Goal: Task Accomplishment & Management: Manage account settings

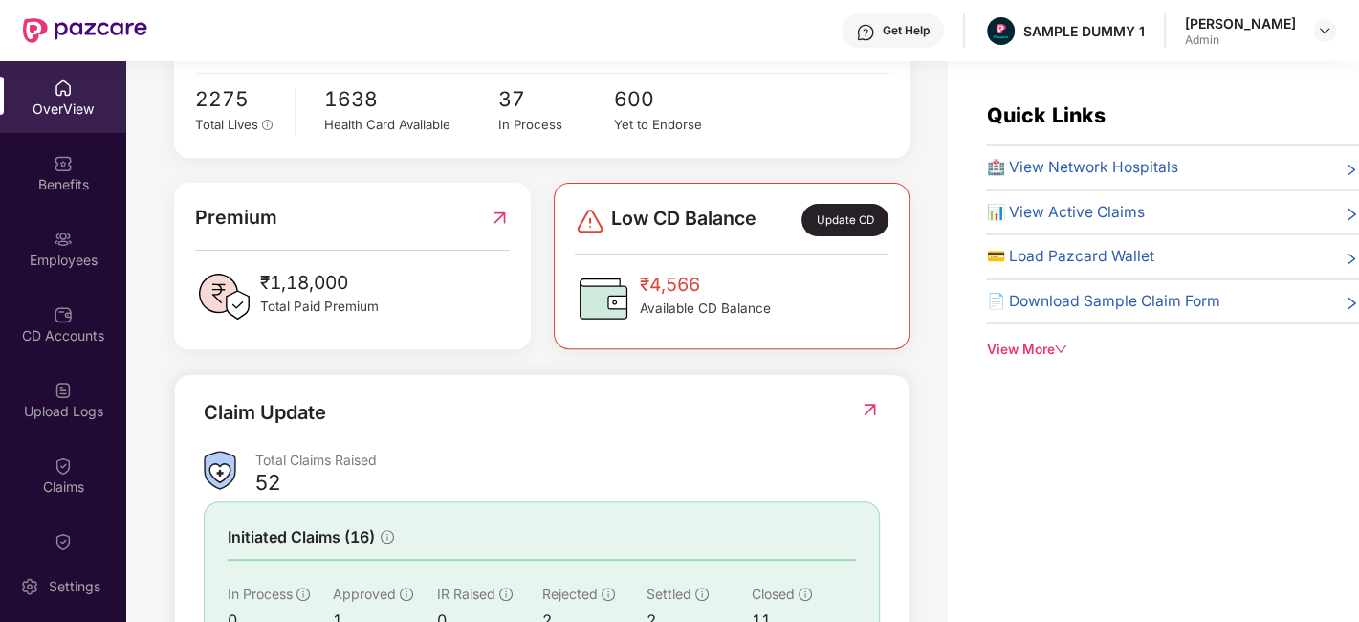
scroll to position [390, 0]
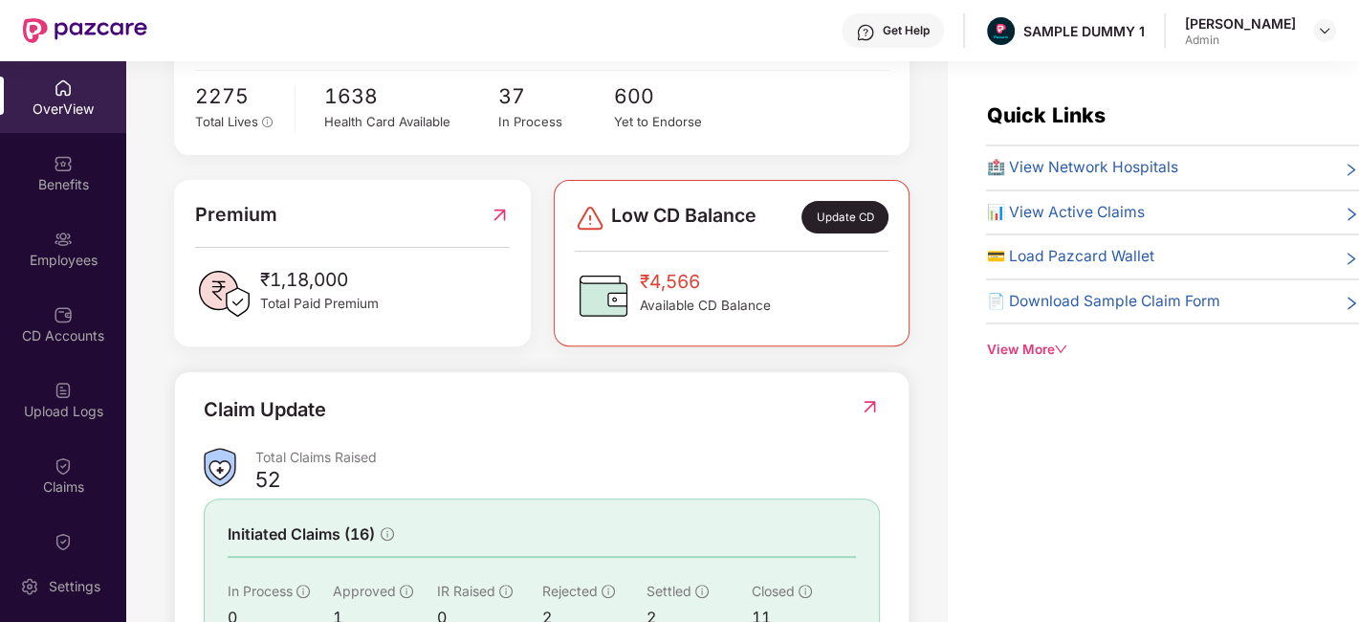
click at [829, 225] on div "Update CD" at bounding box center [844, 217] width 86 height 33
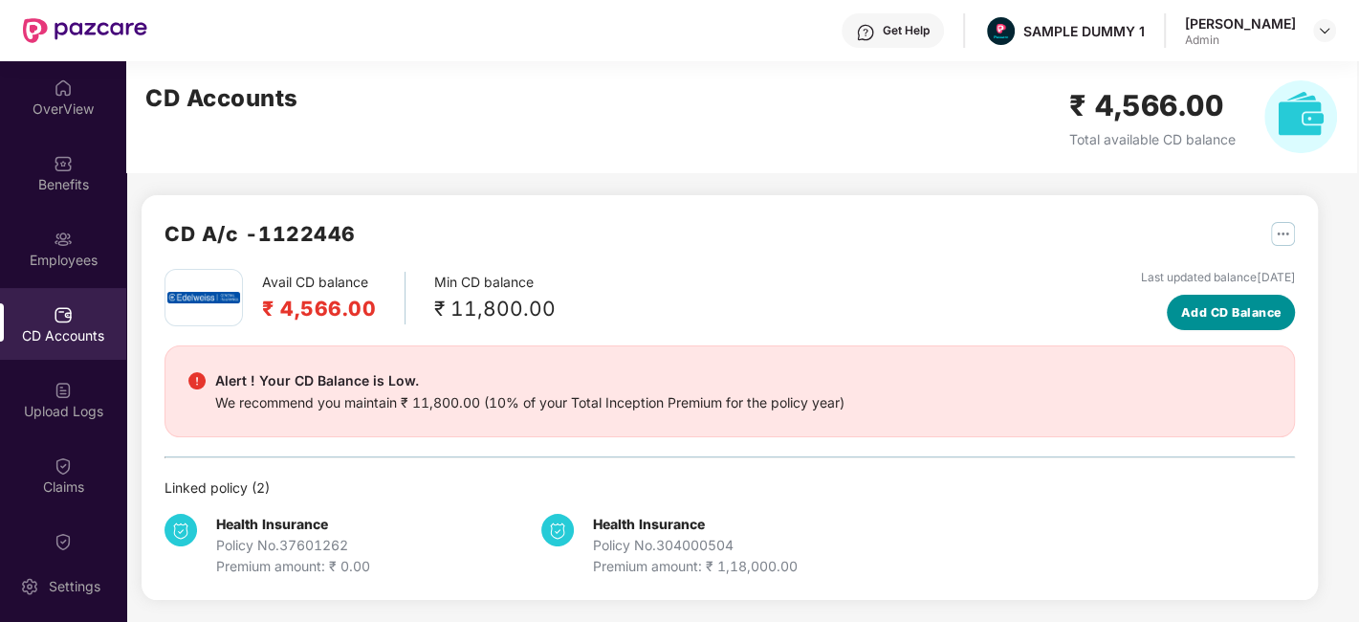
click at [1199, 316] on span "Add CD Balance" at bounding box center [1231, 312] width 100 height 19
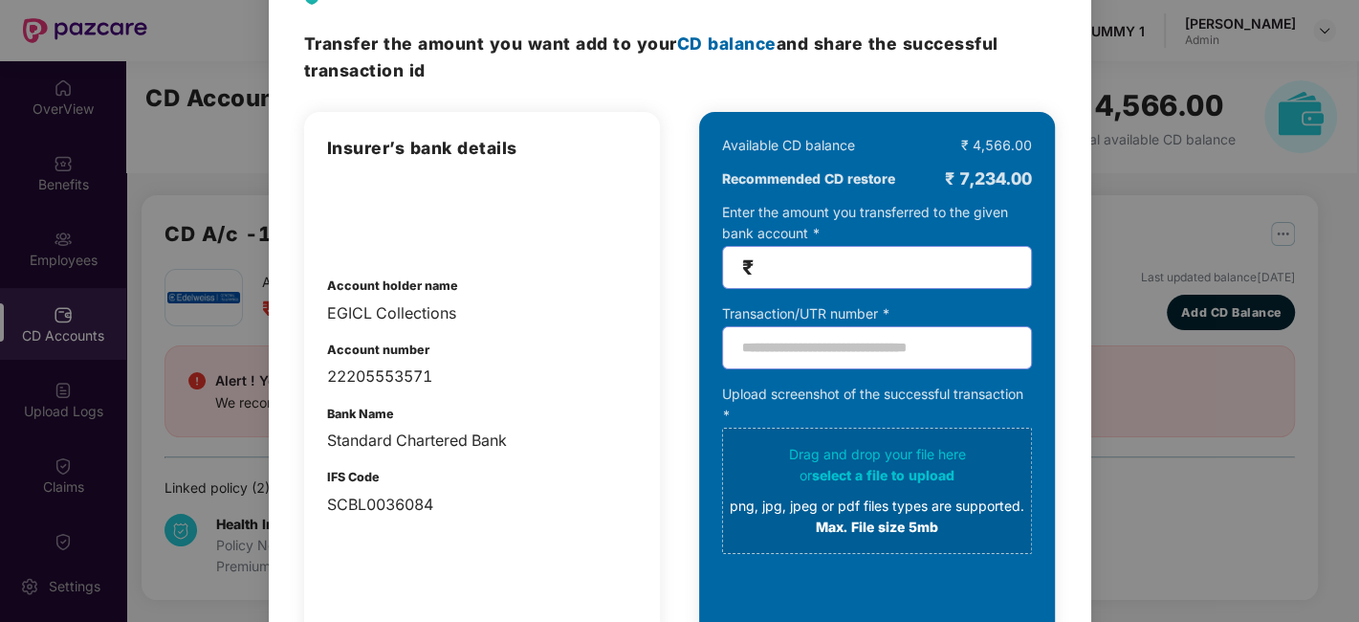
scroll to position [0, 0]
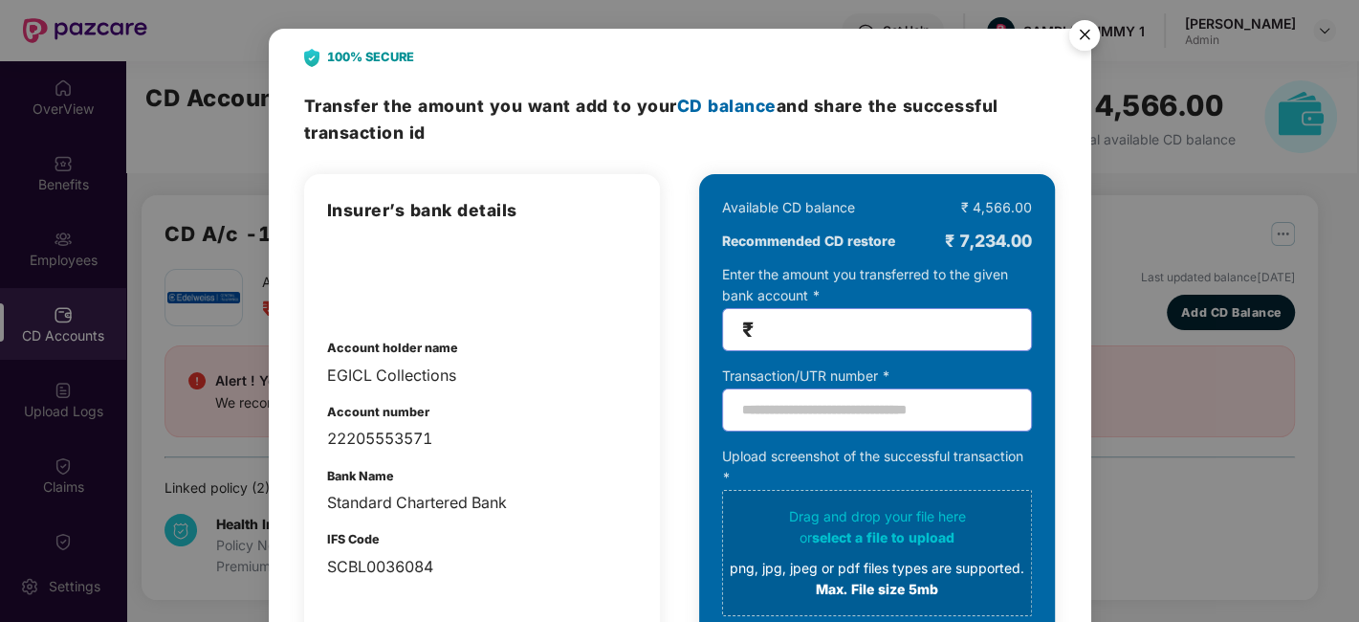
click at [1080, 33] on img "Close" at bounding box center [1085, 38] width 54 height 54
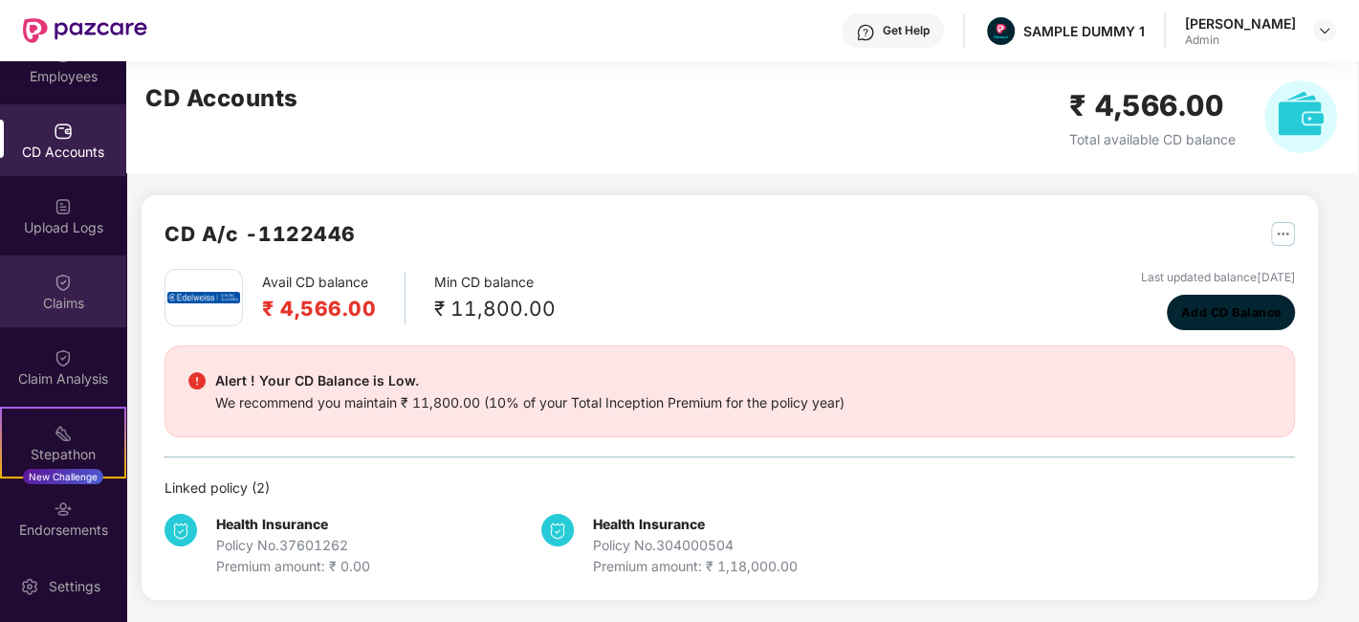
scroll to position [341, 0]
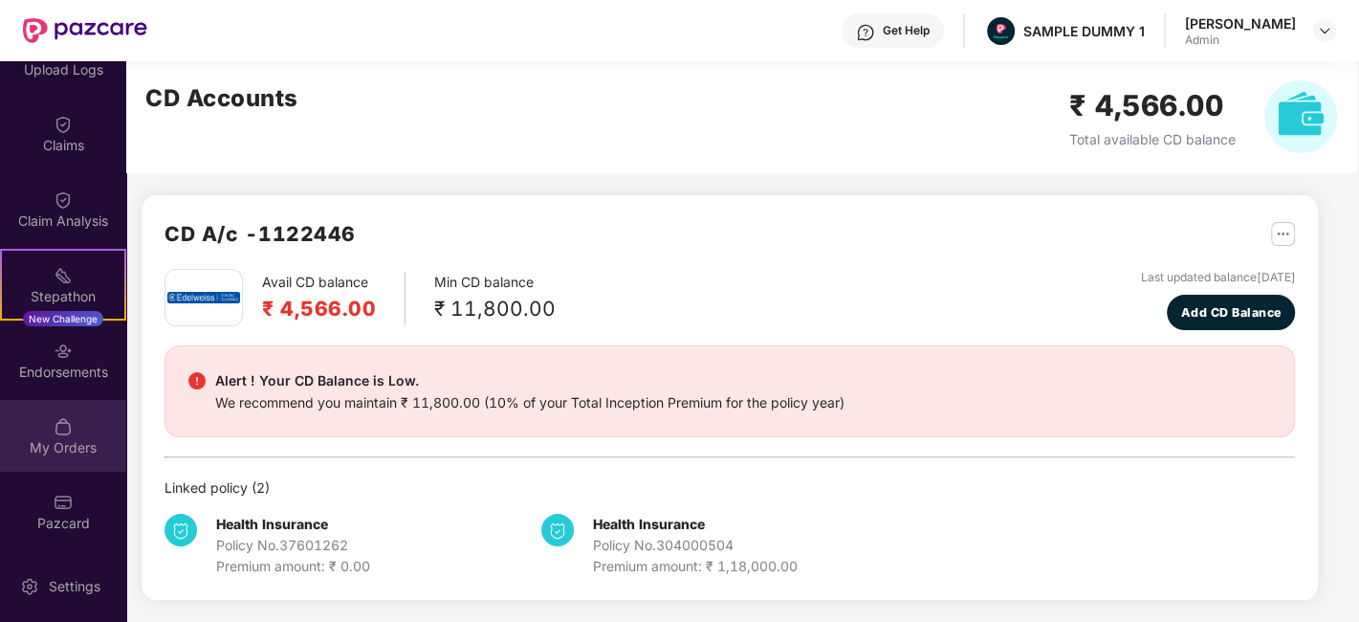
click at [68, 413] on div "My Orders" at bounding box center [63, 436] width 126 height 72
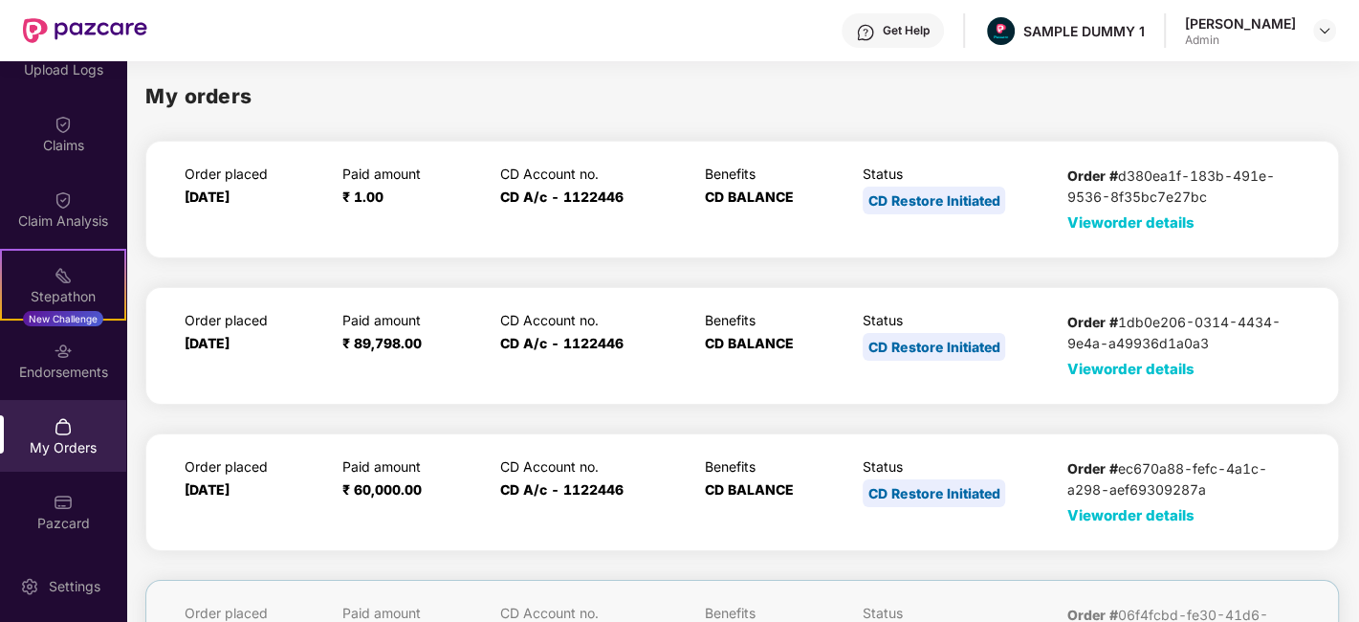
click at [1091, 227] on span "View order details" at bounding box center [1130, 222] width 127 height 18
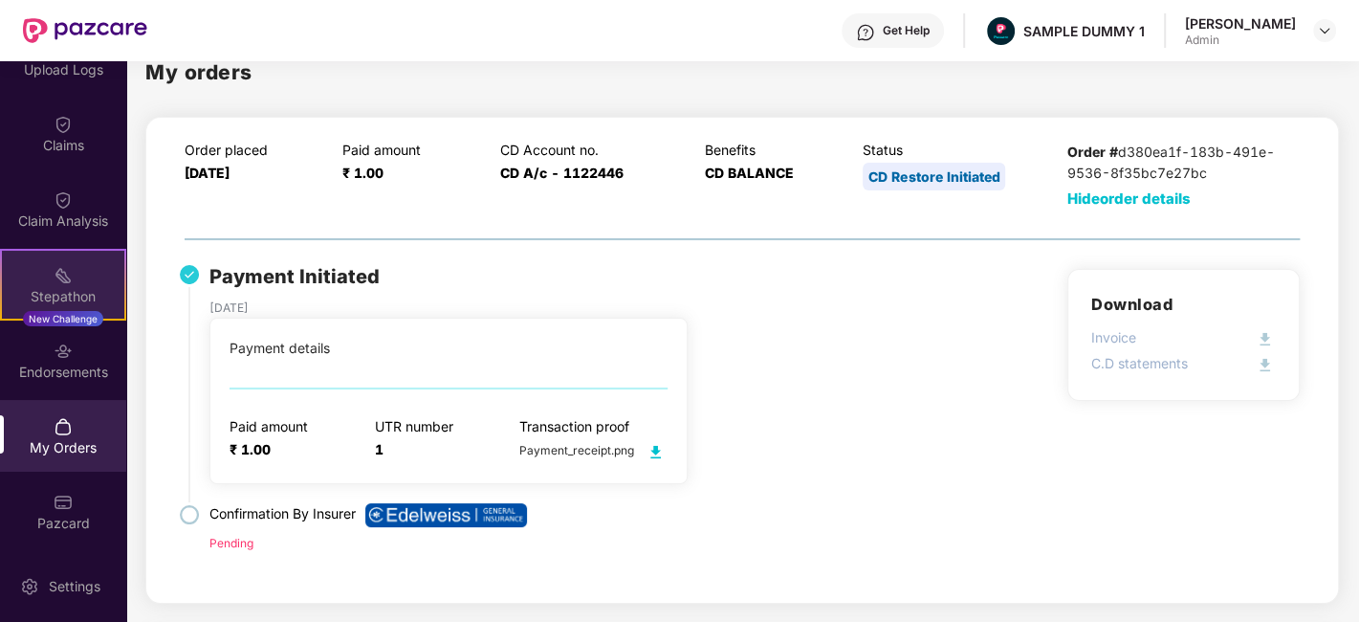
scroll to position [0, 0]
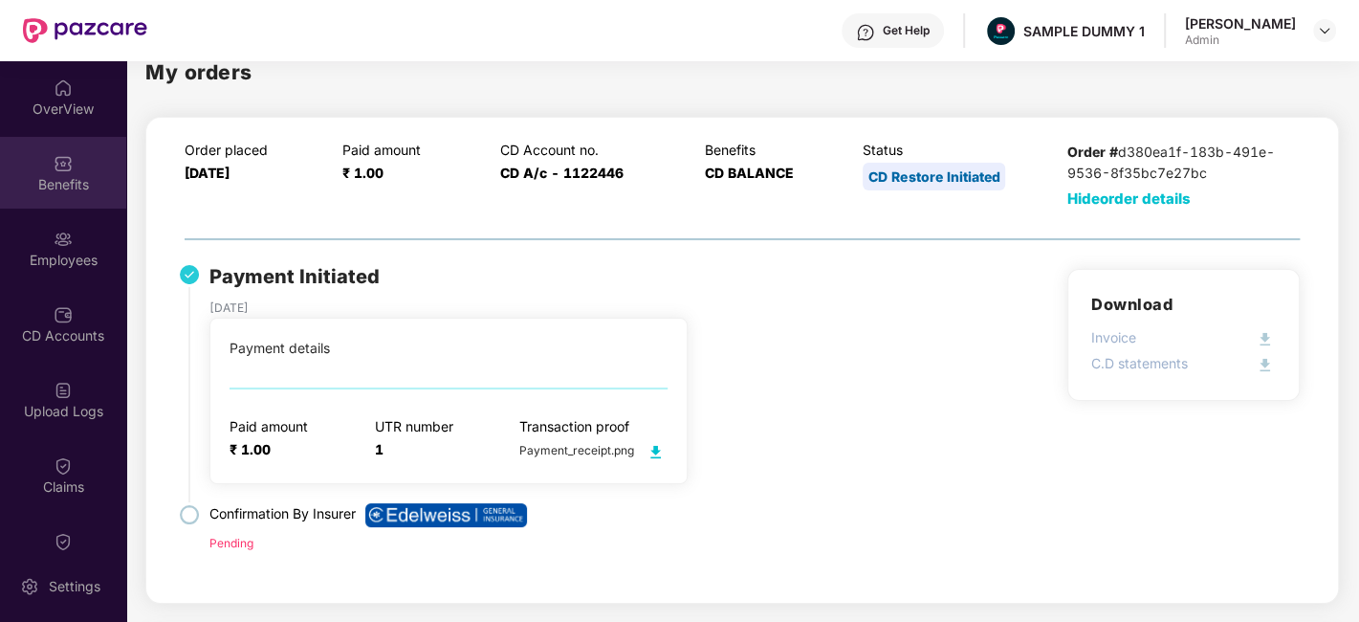
click at [38, 158] on div "Benefits" at bounding box center [63, 173] width 126 height 72
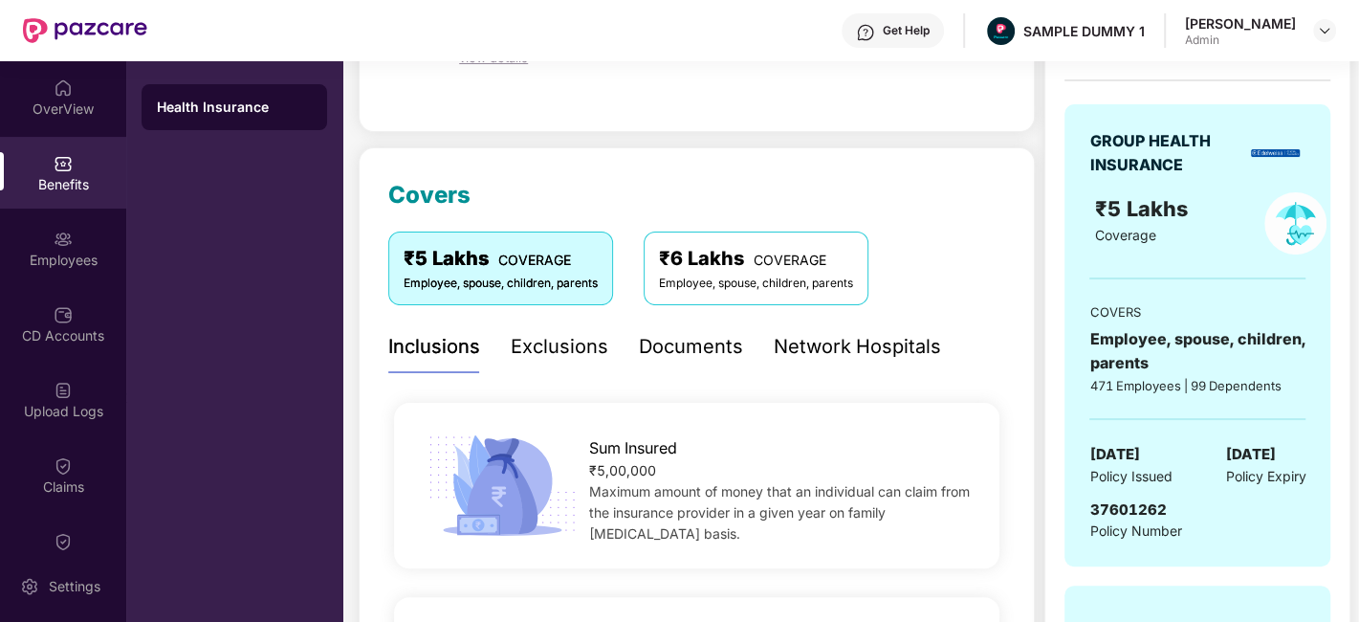
scroll to position [164, 0]
click at [690, 363] on div "Documents" at bounding box center [691, 345] width 104 height 53
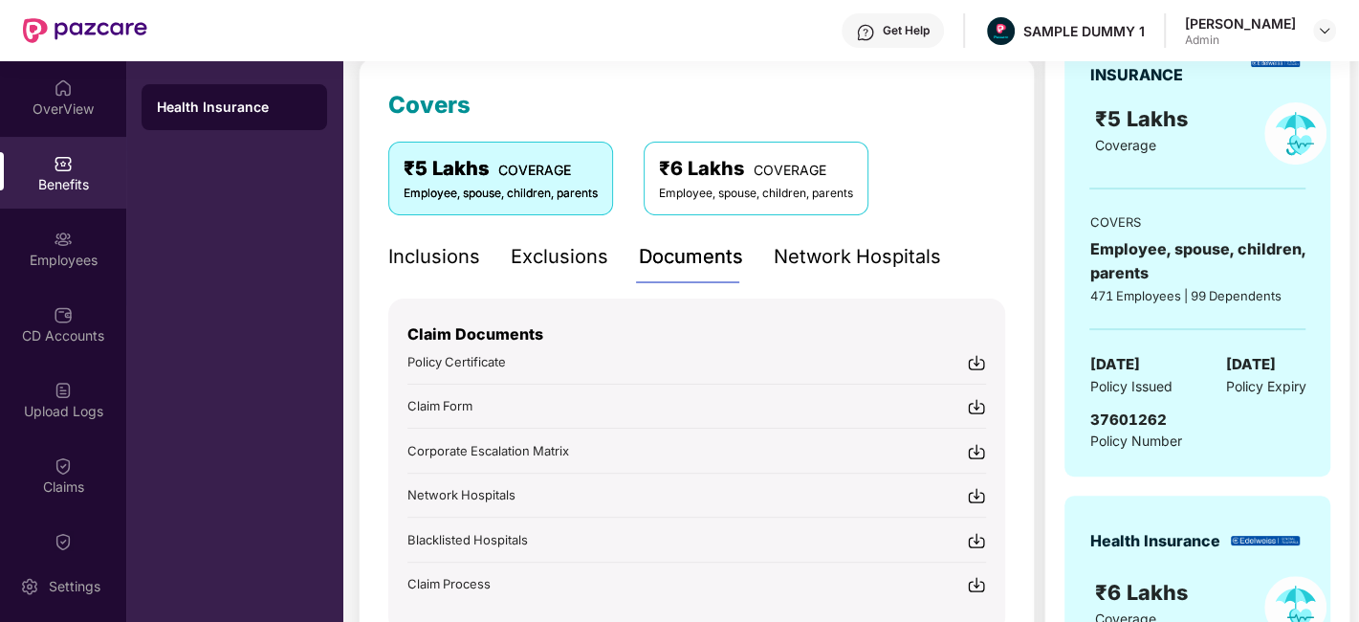
scroll to position [256, 0]
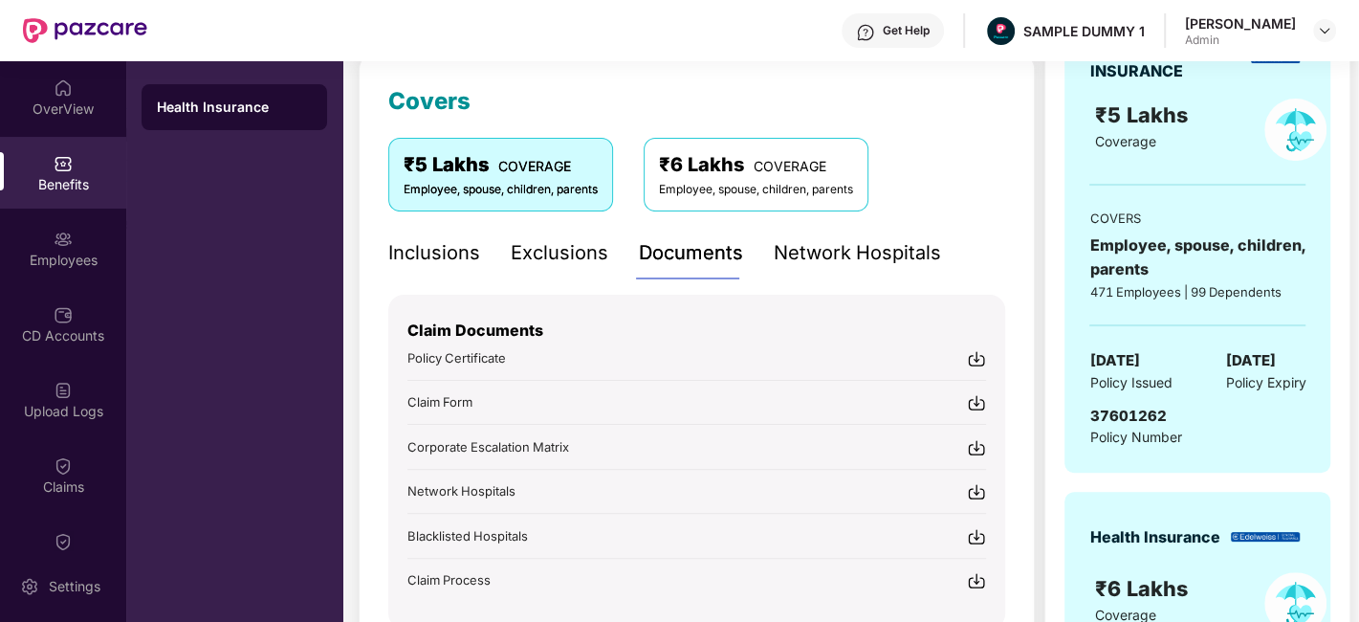
click at [901, 263] on div "Network Hospitals" at bounding box center [857, 253] width 167 height 30
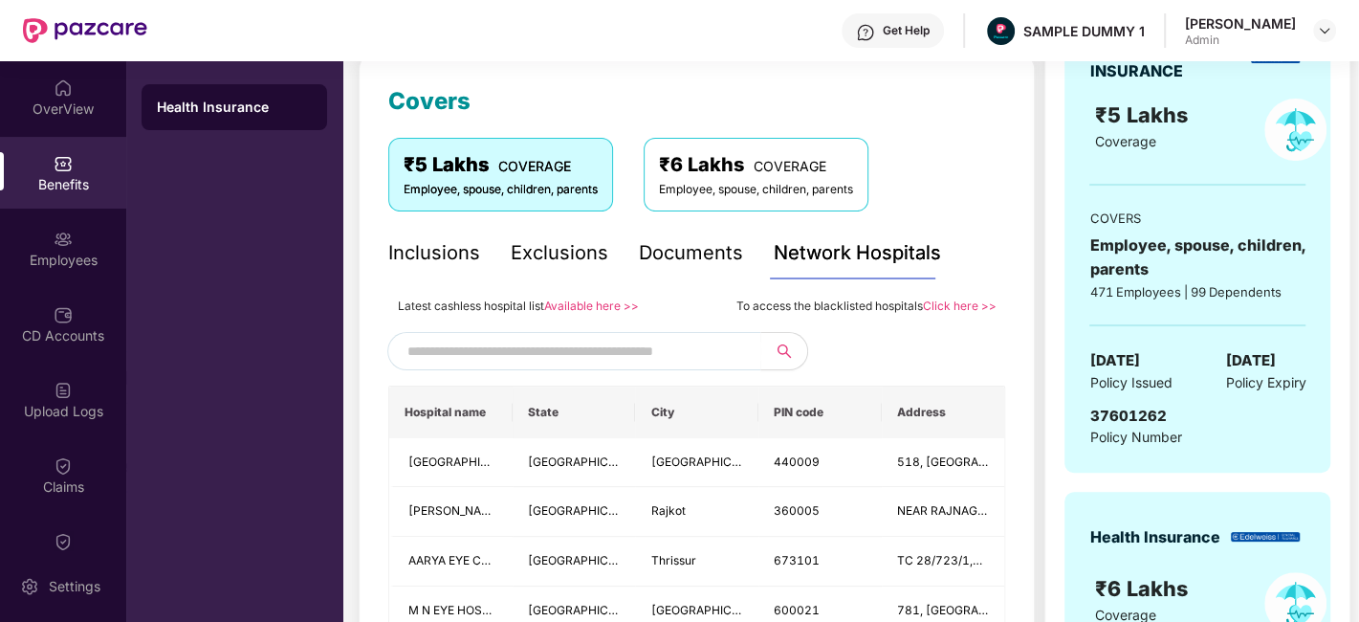
click at [637, 354] on input "text" at bounding box center [570, 351] width 327 height 29
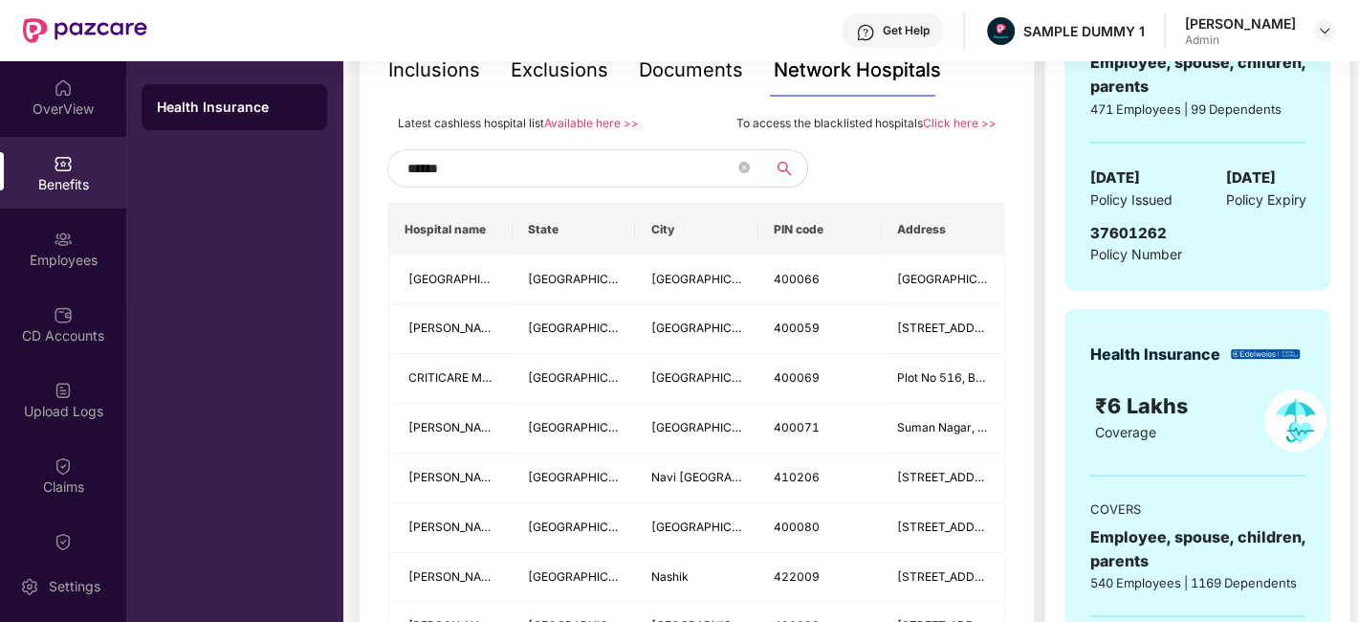
scroll to position [443, 0]
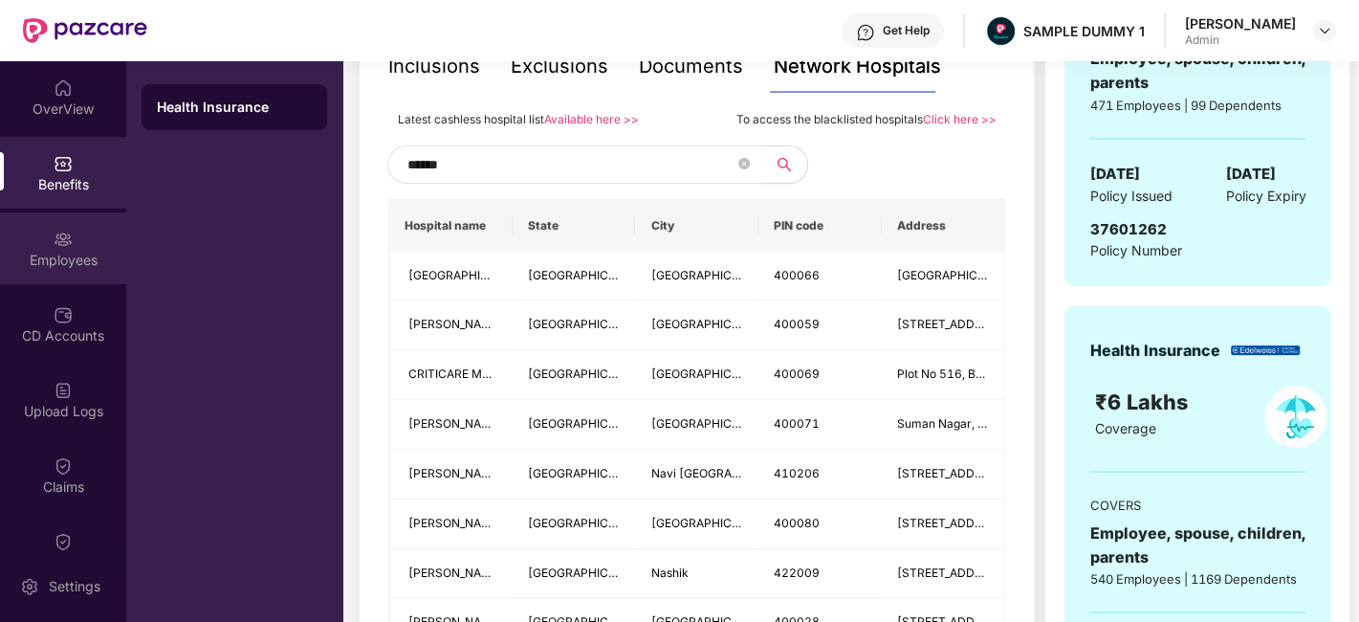
type input "******"
click at [49, 258] on div "Employees" at bounding box center [63, 260] width 126 height 19
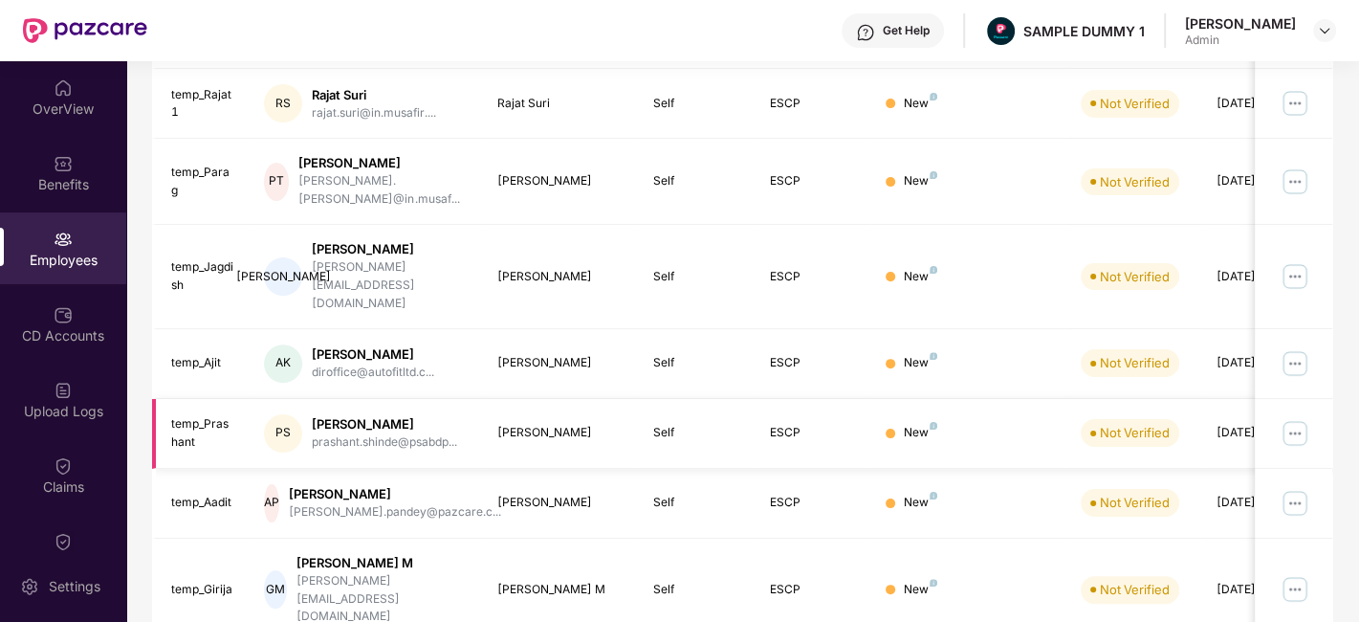
scroll to position [0, 0]
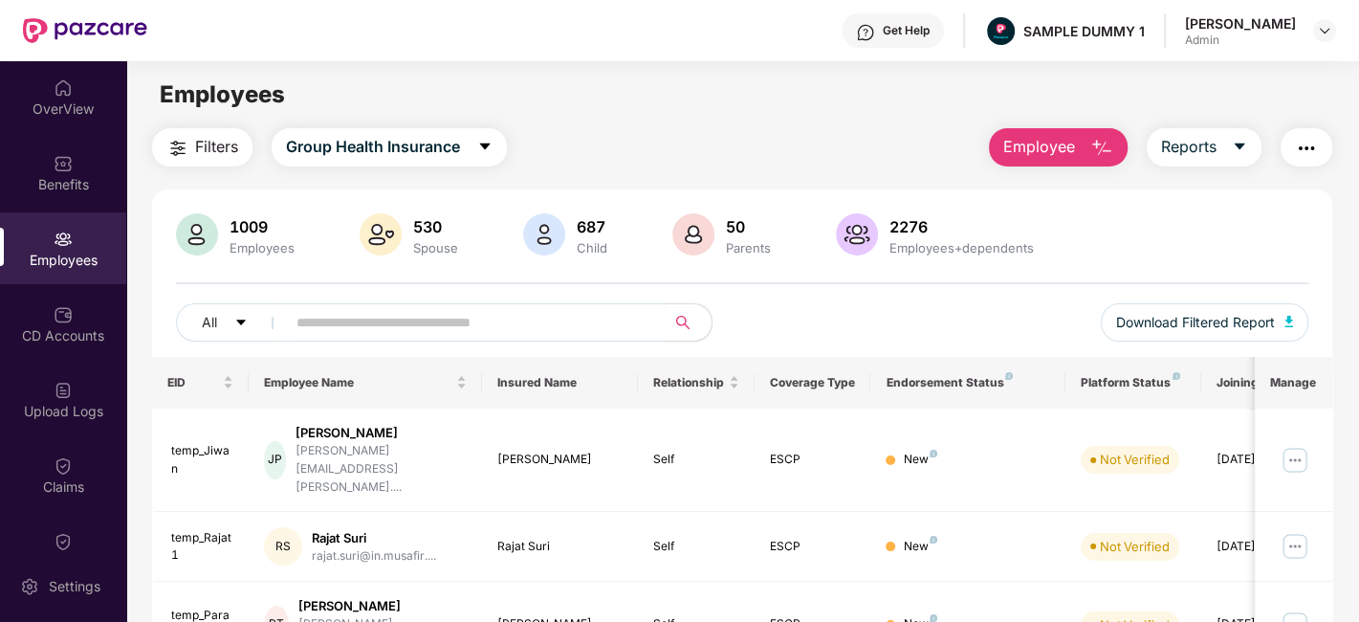
click at [1053, 161] on button "Employee" at bounding box center [1058, 147] width 139 height 38
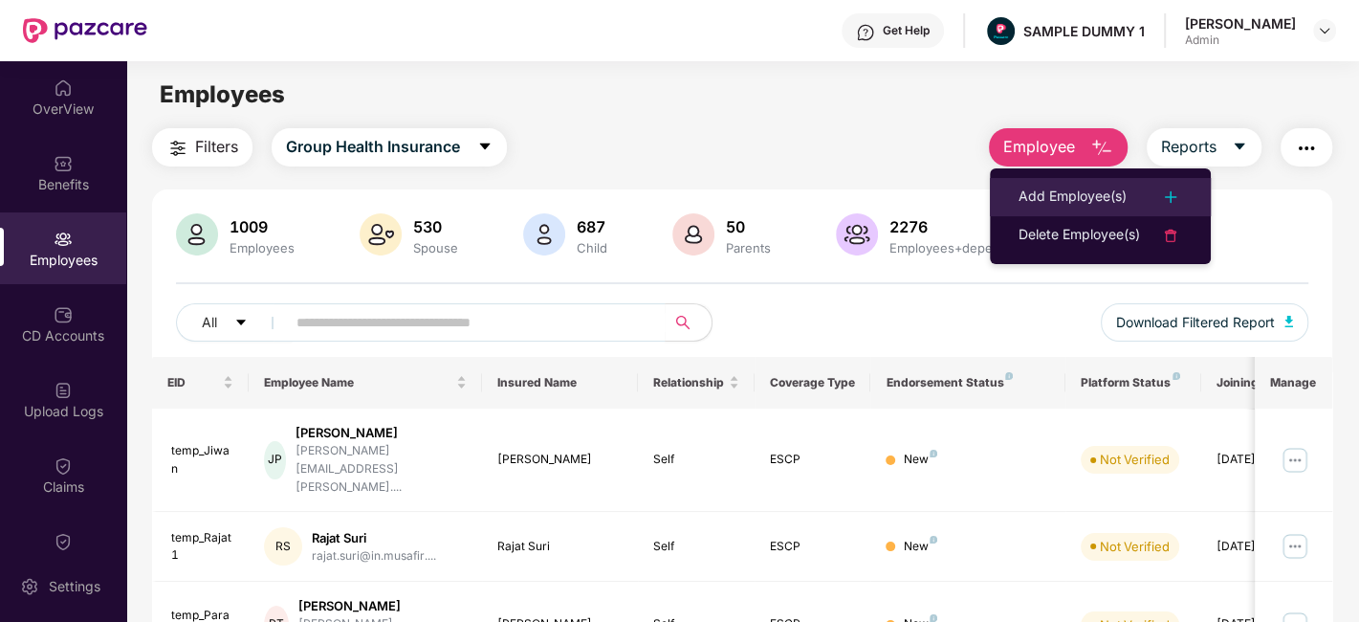
click at [1067, 201] on div "Add Employee(s)" at bounding box center [1073, 197] width 108 height 23
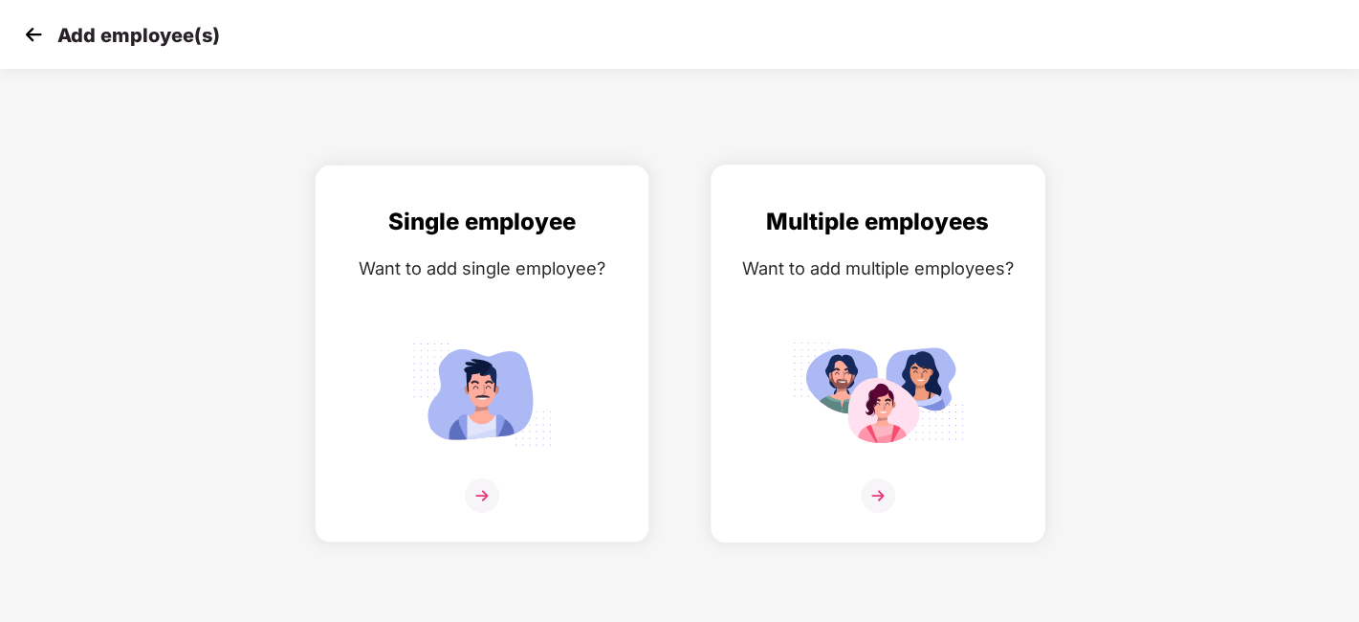
click at [913, 233] on div "Multiple employees" at bounding box center [878, 222] width 295 height 36
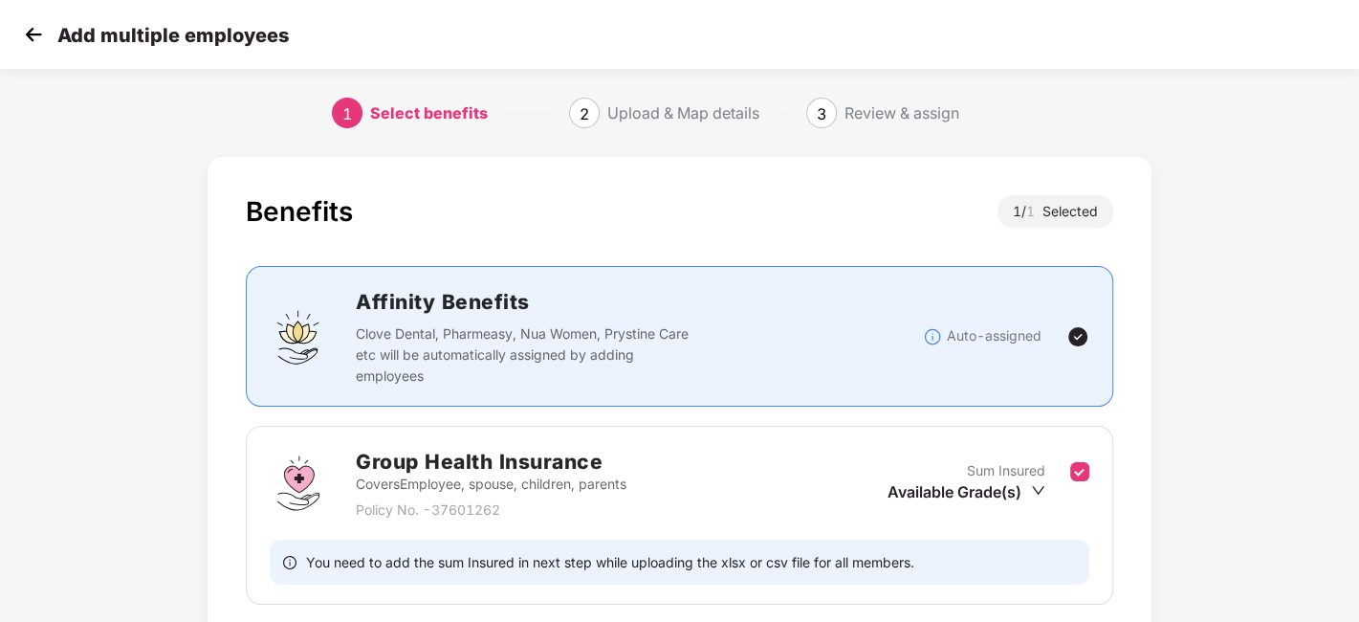
scroll to position [147, 0]
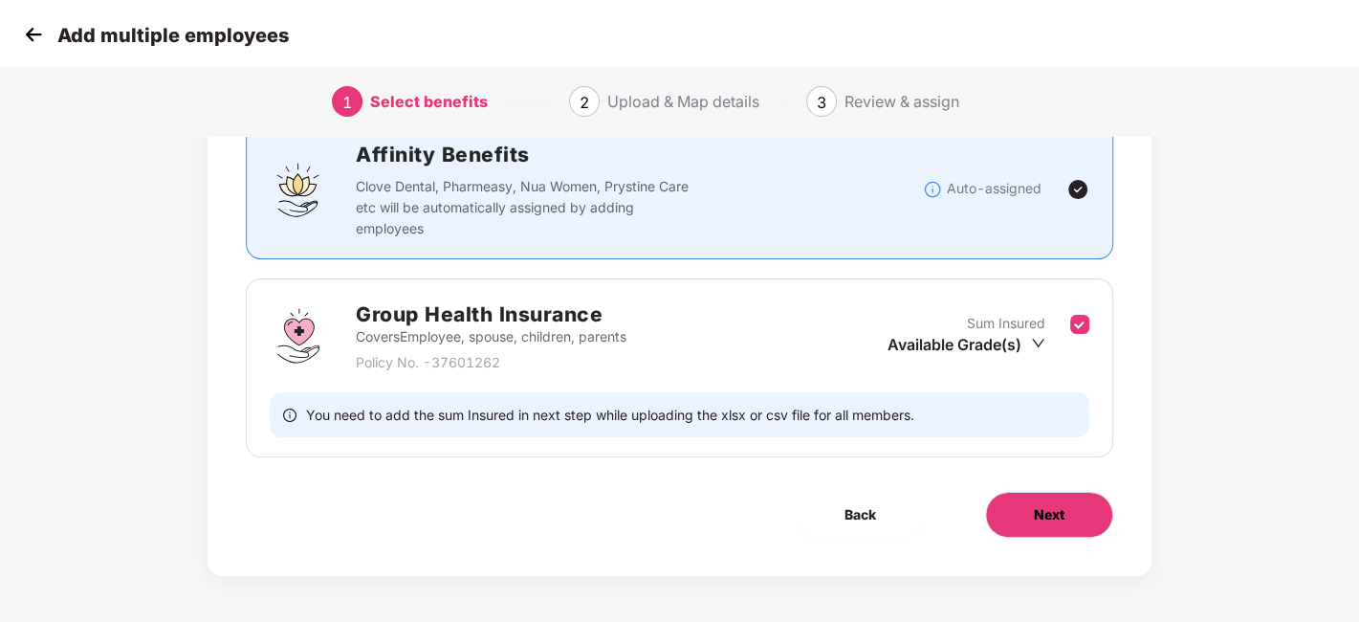
click at [1023, 527] on button "Next" at bounding box center [1049, 515] width 128 height 46
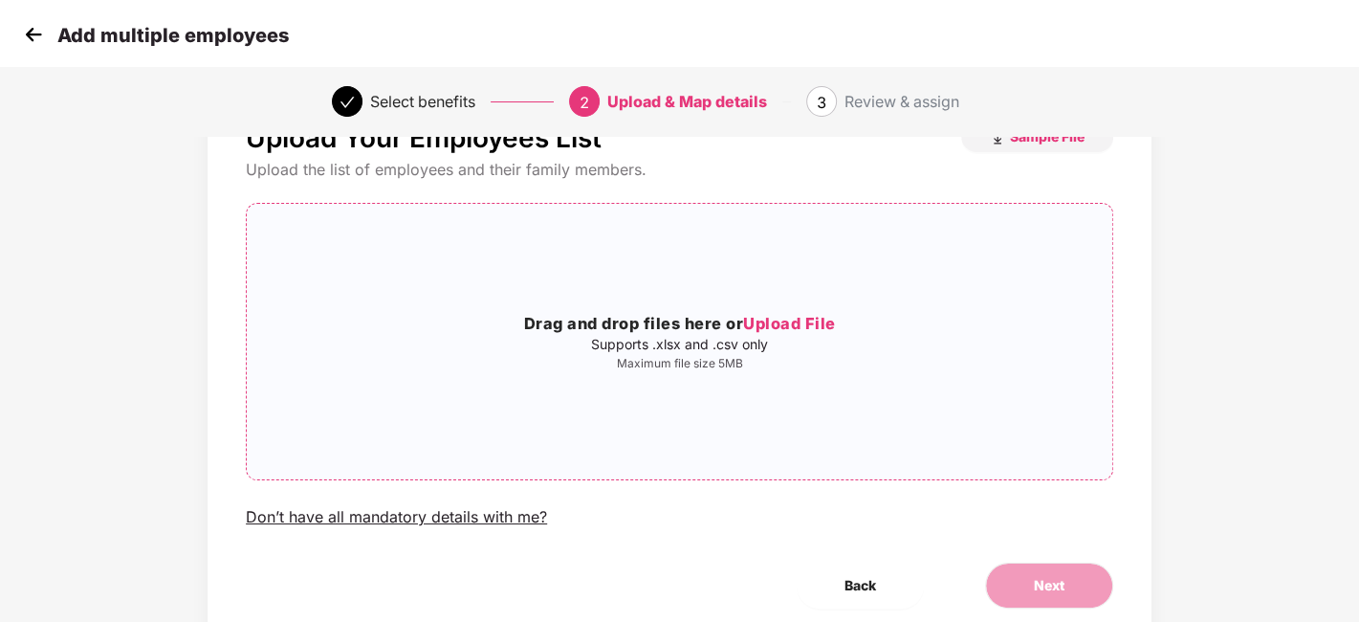
scroll to position [0, 0]
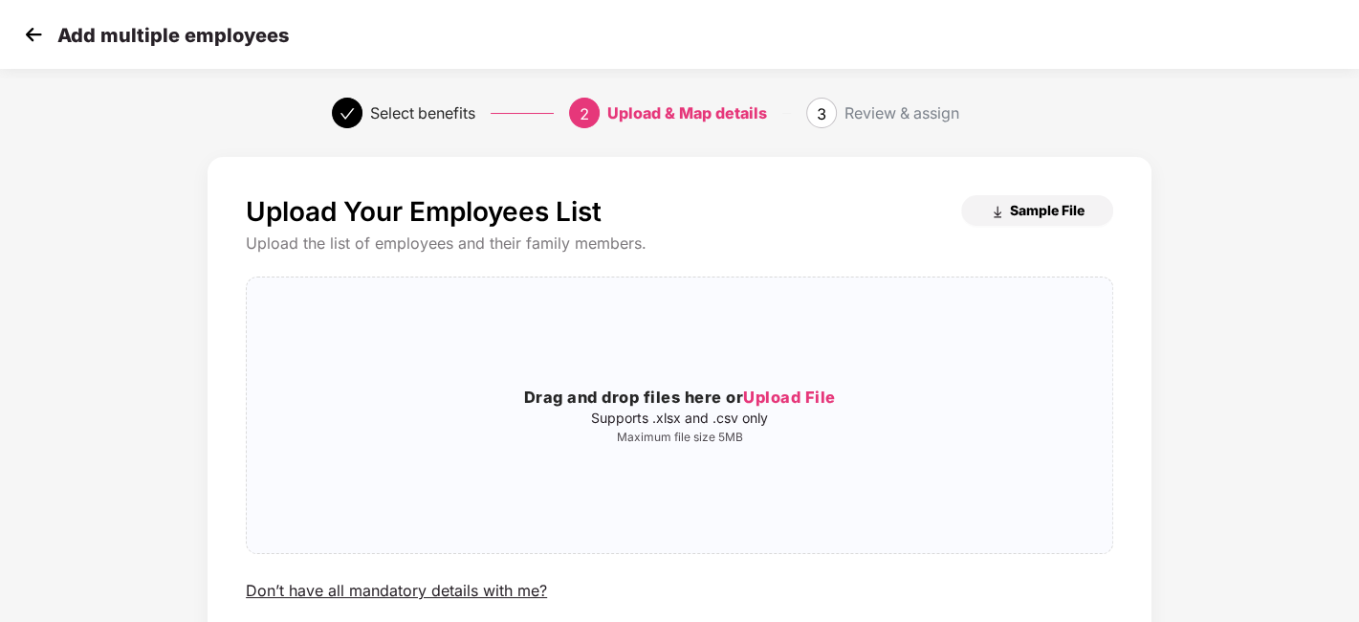
click at [1029, 212] on span "Sample File" at bounding box center [1047, 210] width 75 height 18
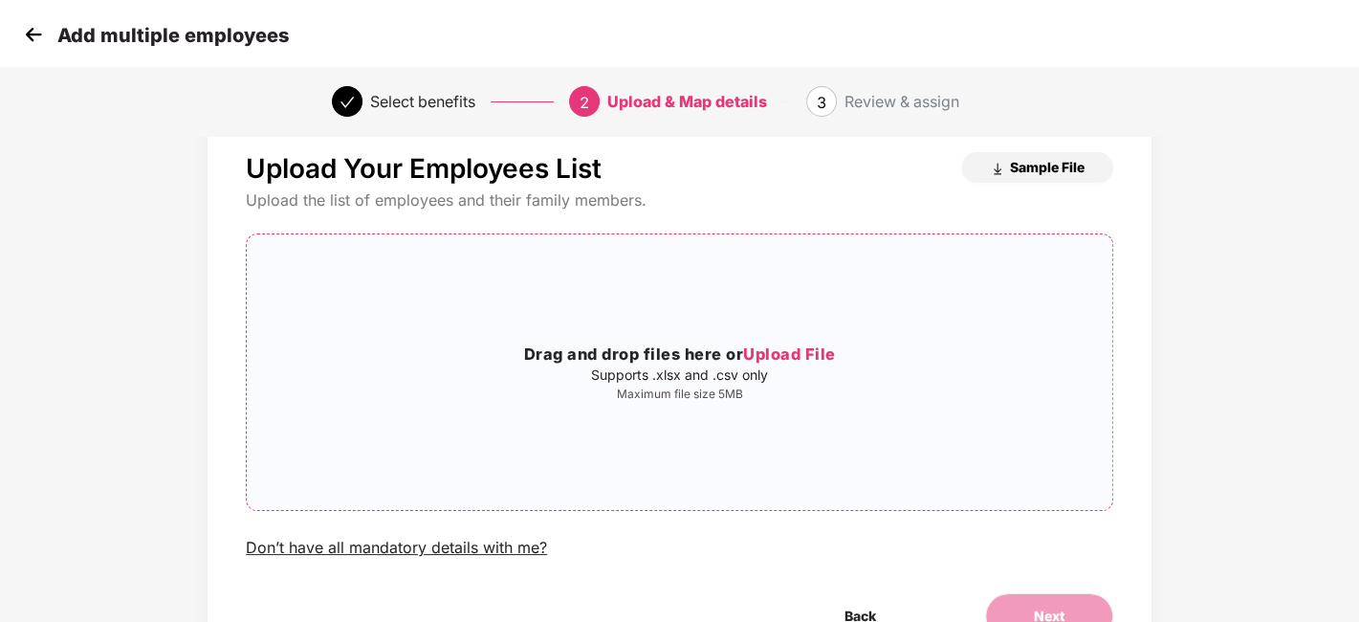
scroll to position [42, 0]
click at [29, 38] on img at bounding box center [33, 34] width 29 height 29
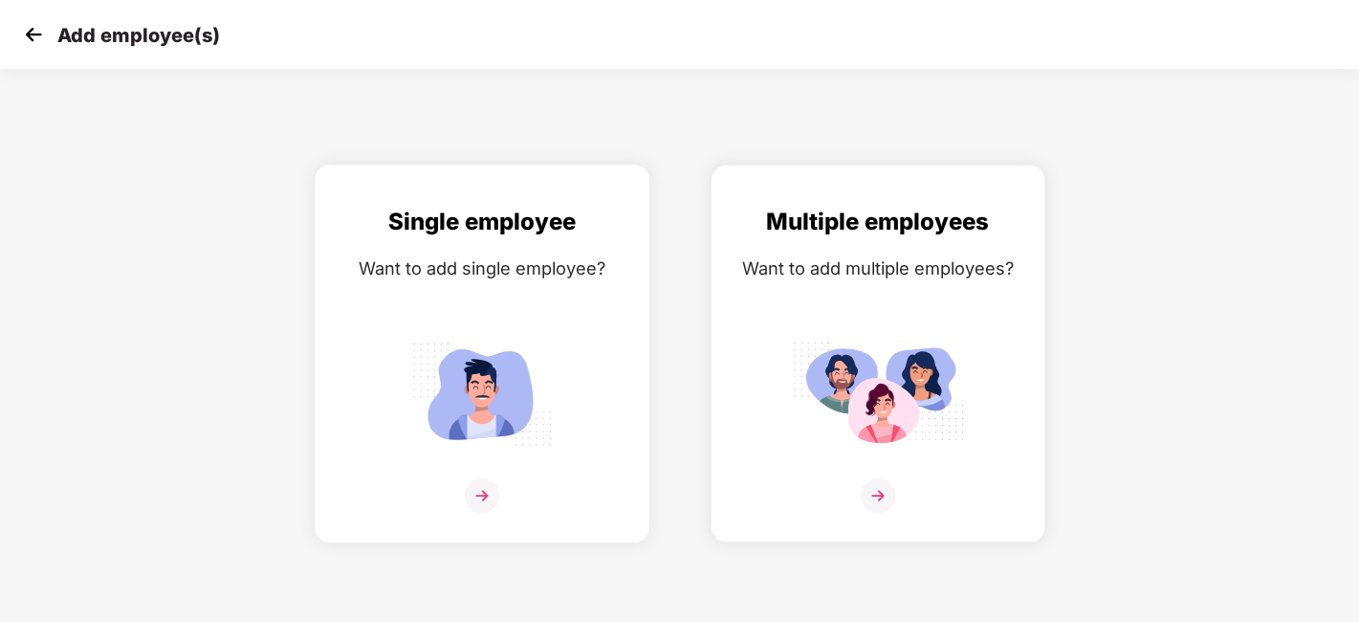
click at [482, 476] on div "Single employee Want to add single employee?" at bounding box center [482, 370] width 295 height 333
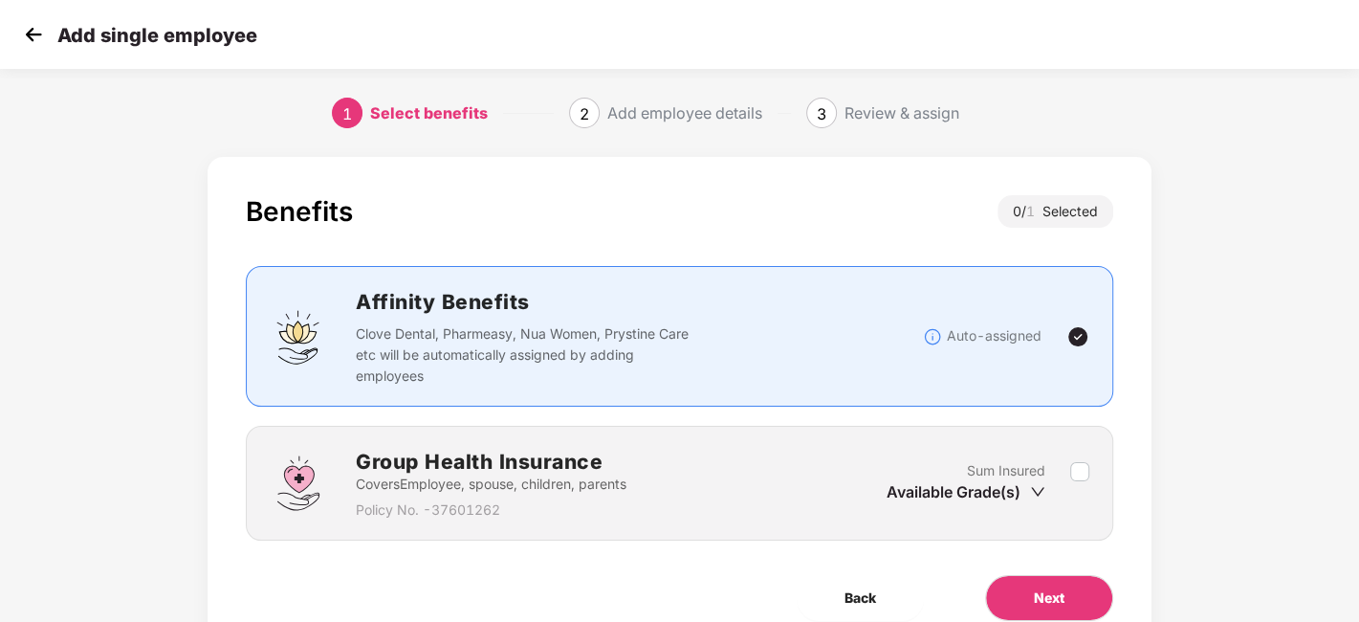
scroll to position [83, 0]
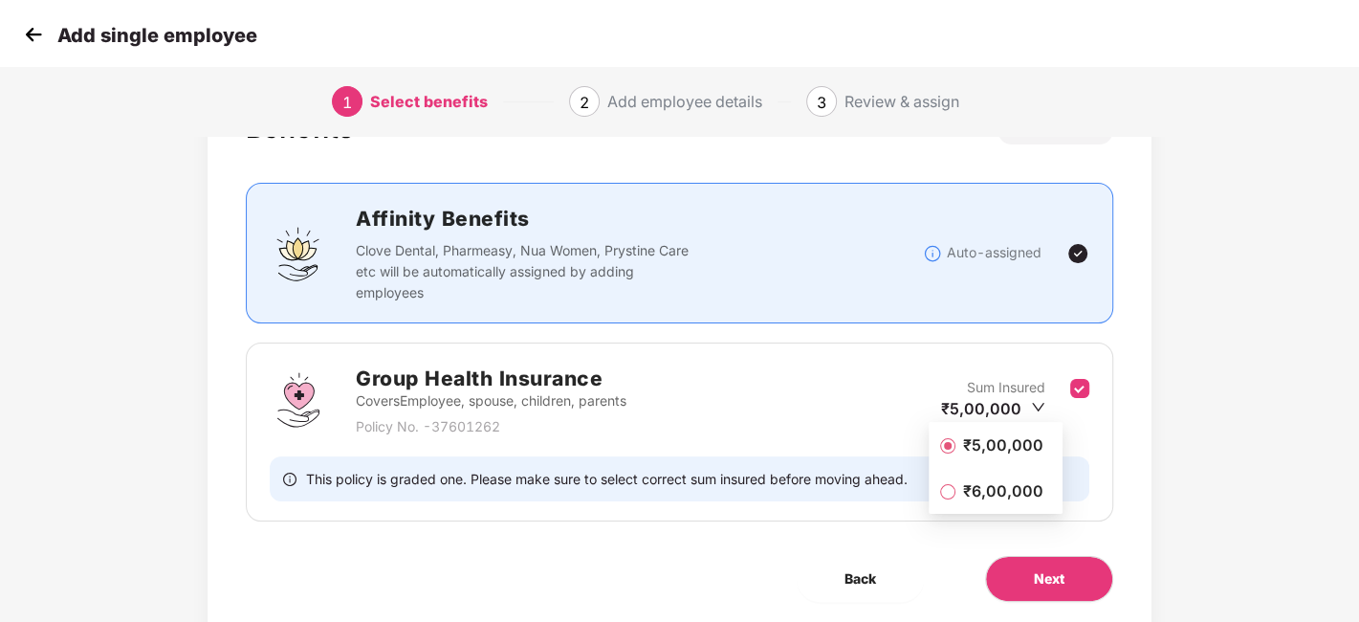
click at [1009, 445] on span "₹5,00,000" at bounding box center [1003, 444] width 96 height 21
click at [1038, 391] on p "Sum Insured" at bounding box center [1006, 387] width 78 height 21
click at [1035, 405] on icon "down" at bounding box center [1038, 407] width 12 height 9
click at [1055, 568] on span "Next" at bounding box center [1049, 578] width 31 height 21
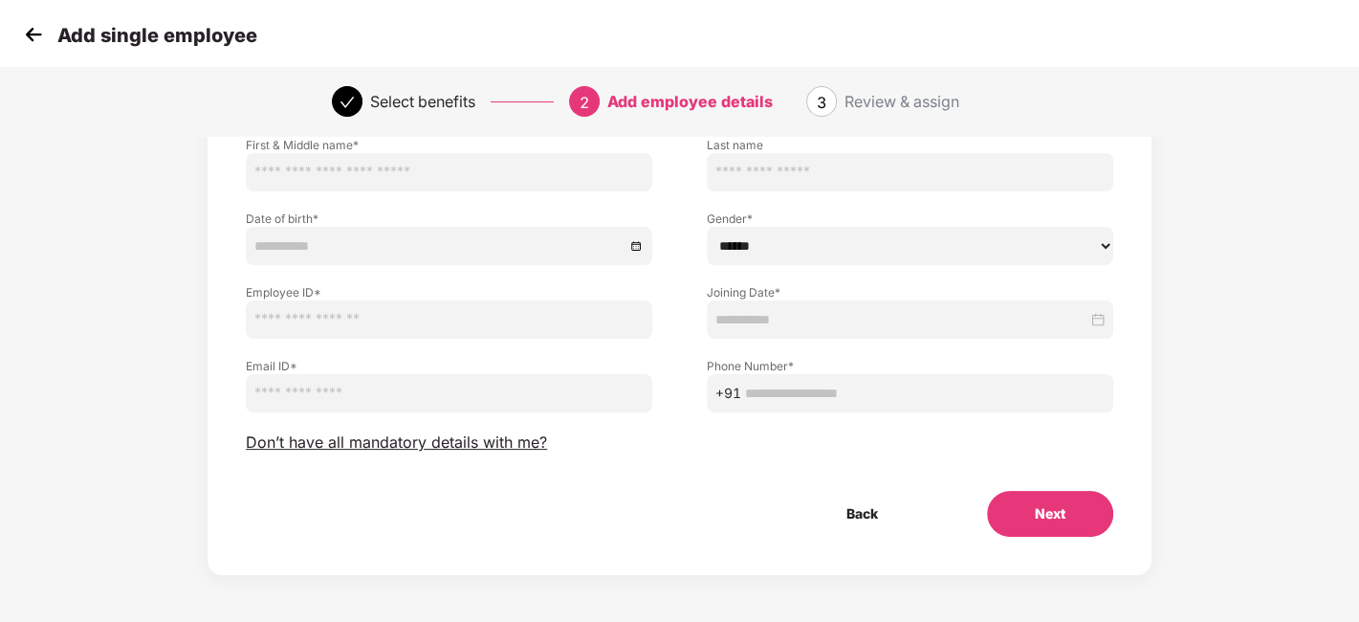
scroll to position [0, 0]
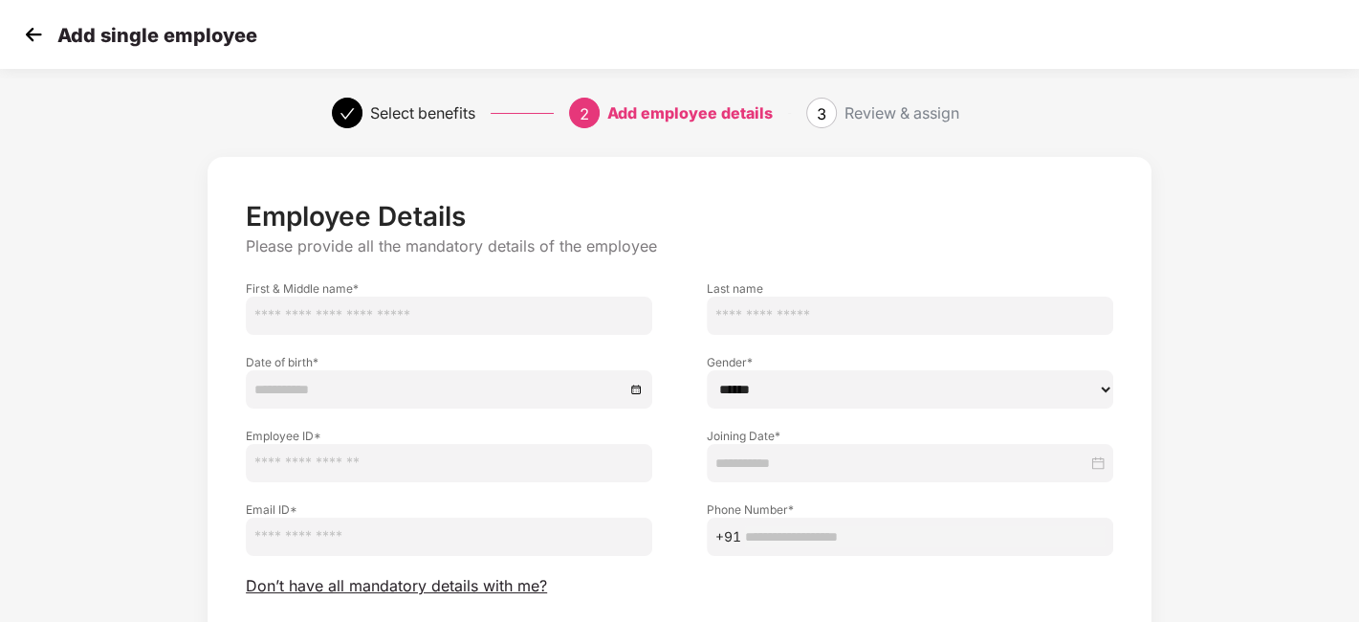
click at [28, 31] on img at bounding box center [33, 34] width 29 height 29
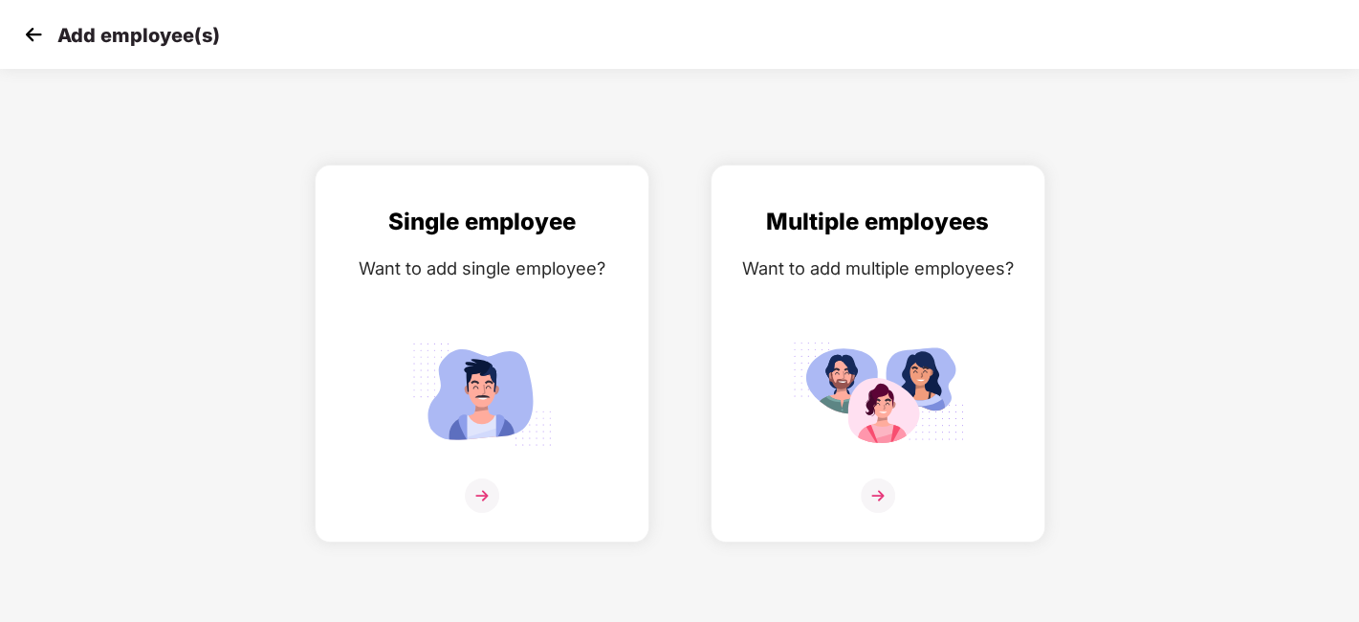
click at [28, 31] on img at bounding box center [33, 34] width 29 height 29
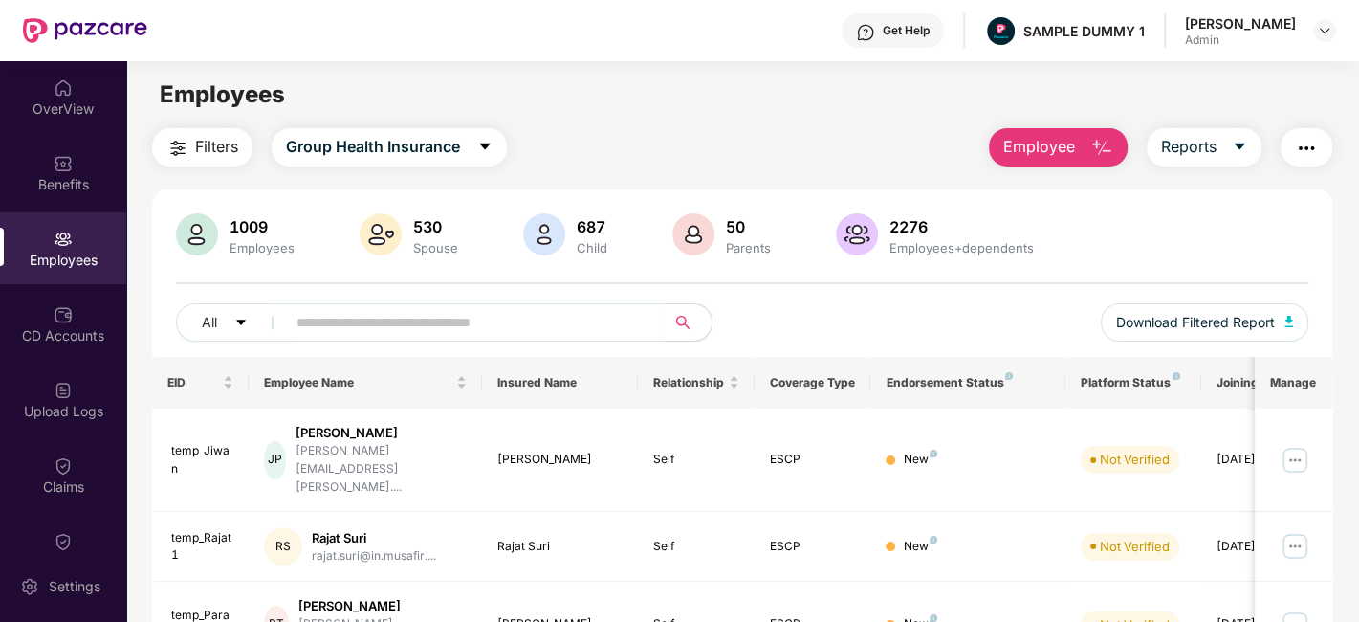
click at [1074, 138] on span "Employee" at bounding box center [1039, 147] width 72 height 24
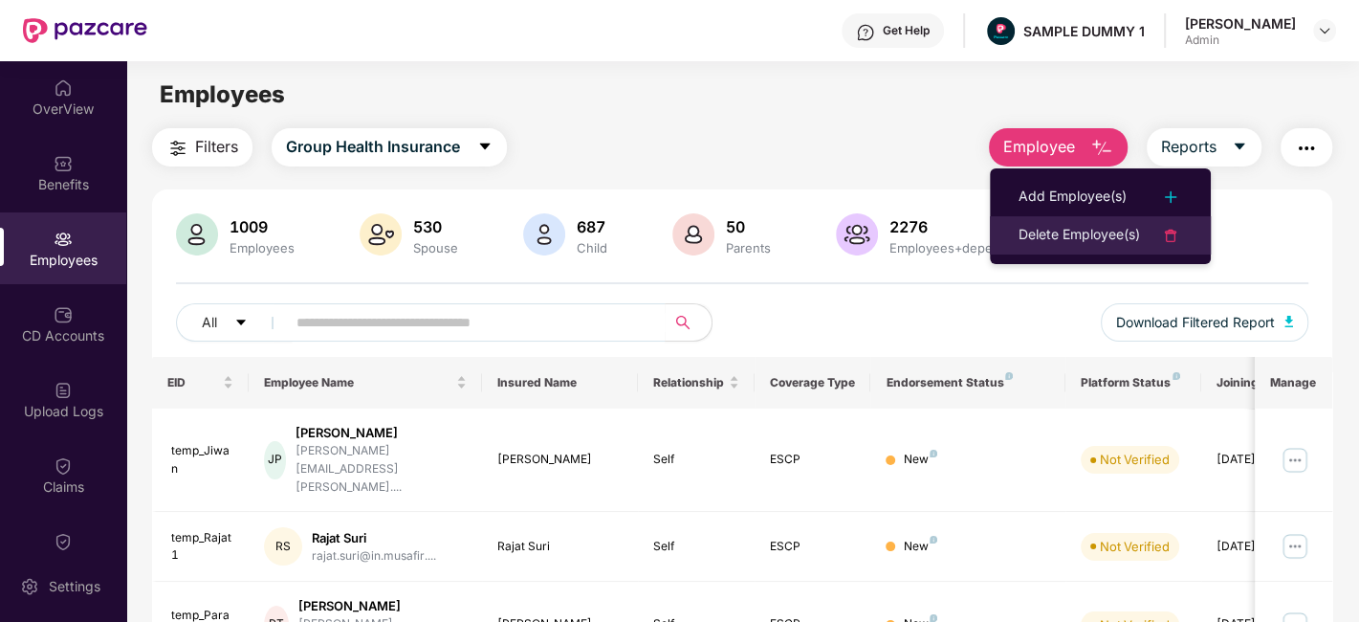
click at [1104, 230] on div "Delete Employee(s)" at bounding box center [1079, 235] width 121 height 23
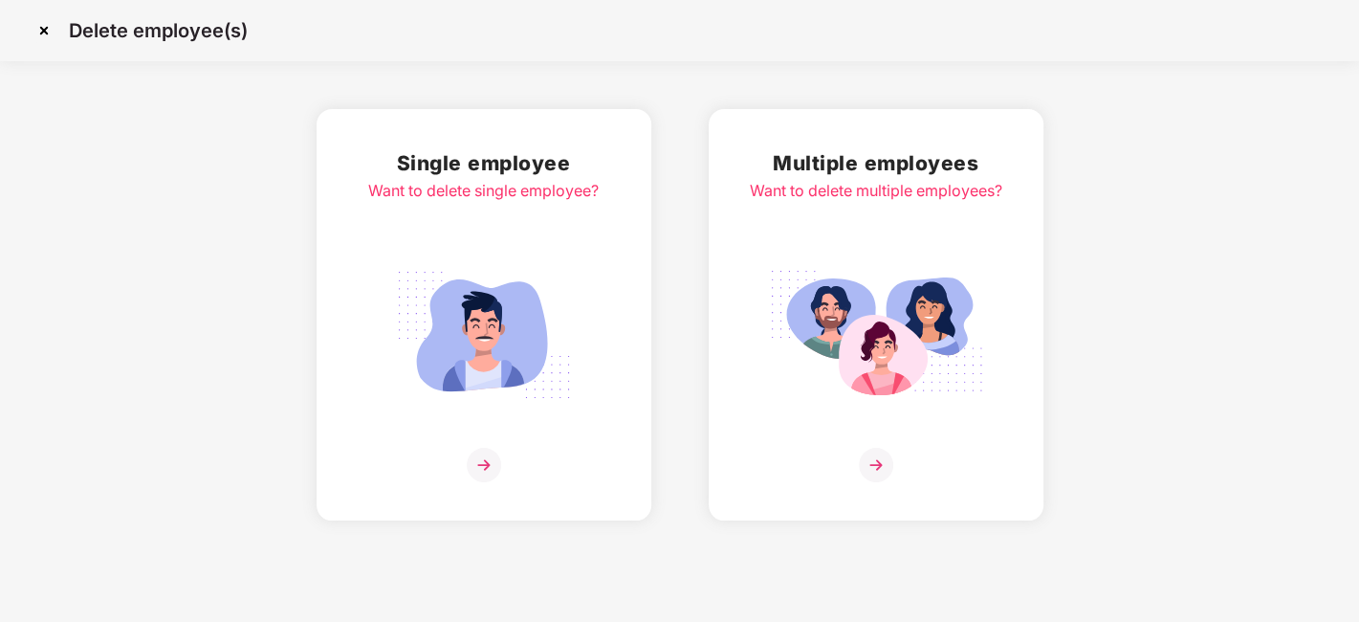
click at [484, 457] on img at bounding box center [484, 465] width 34 height 34
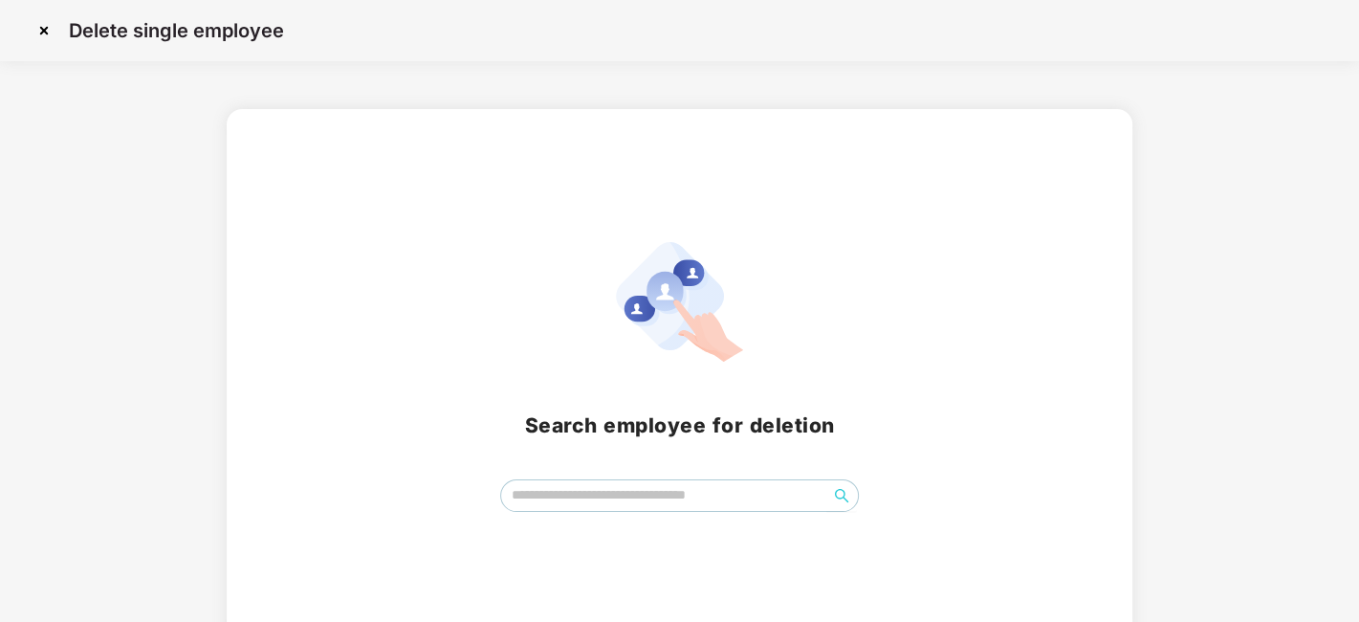
click at [49, 37] on img at bounding box center [44, 30] width 31 height 31
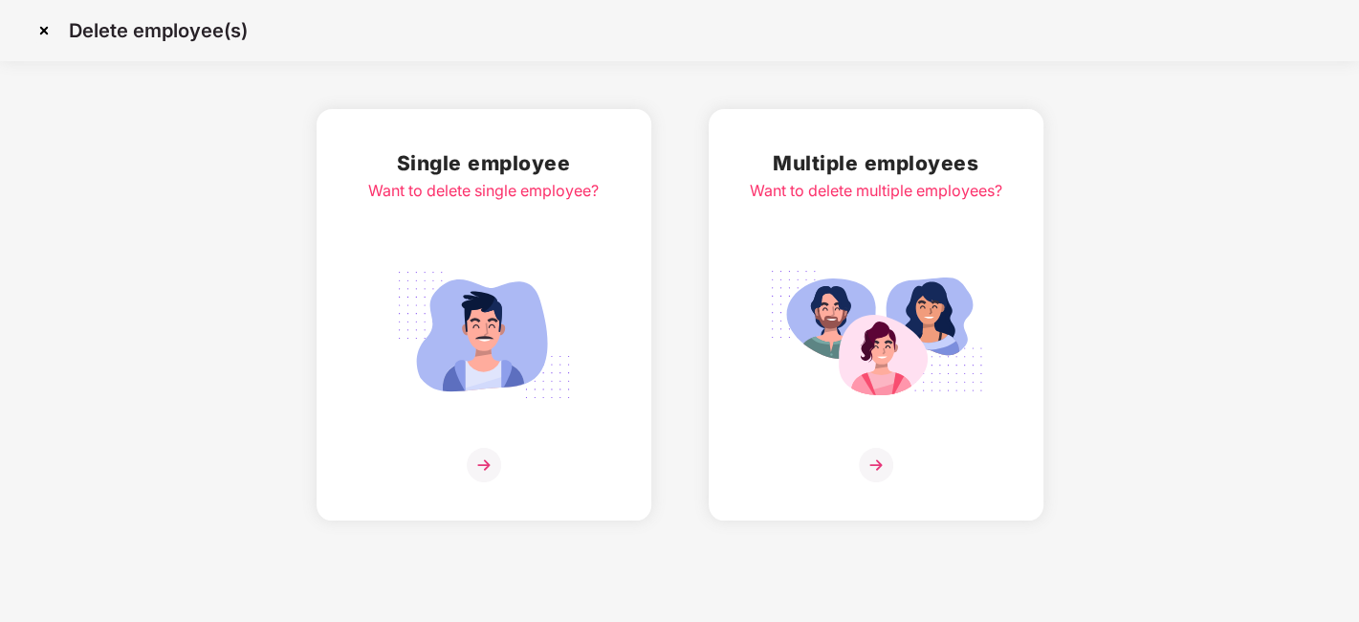
click at [47, 36] on img at bounding box center [44, 30] width 31 height 31
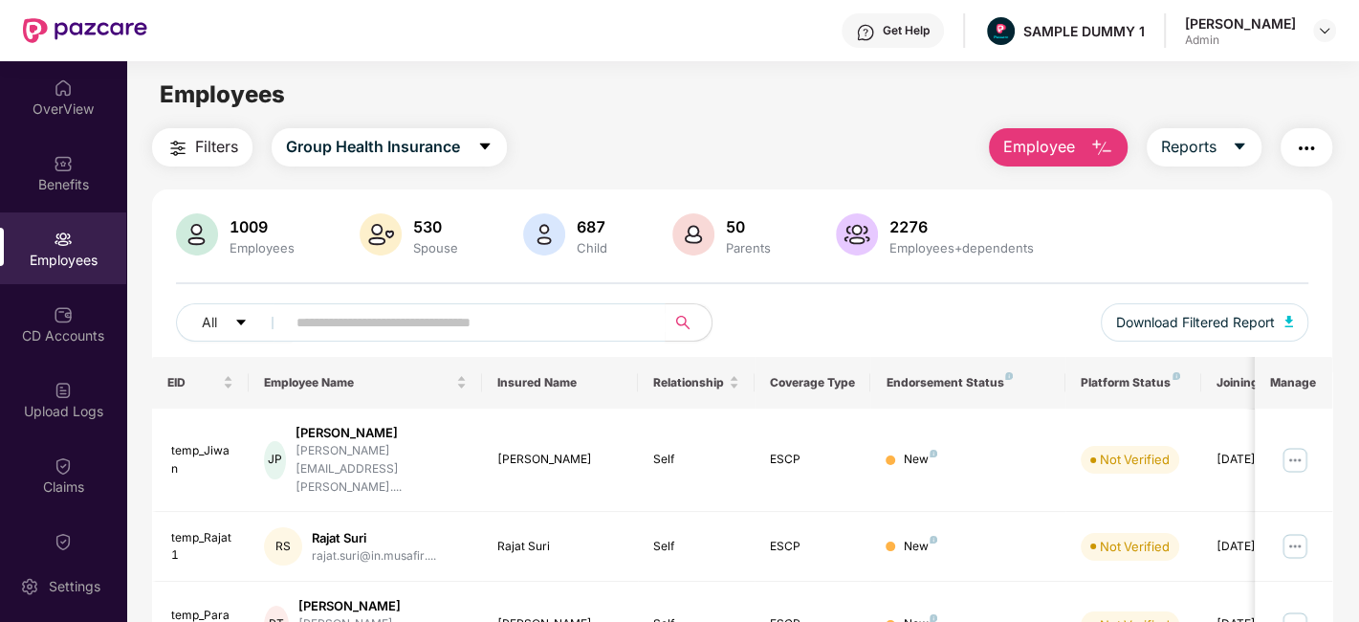
scroll to position [267, 0]
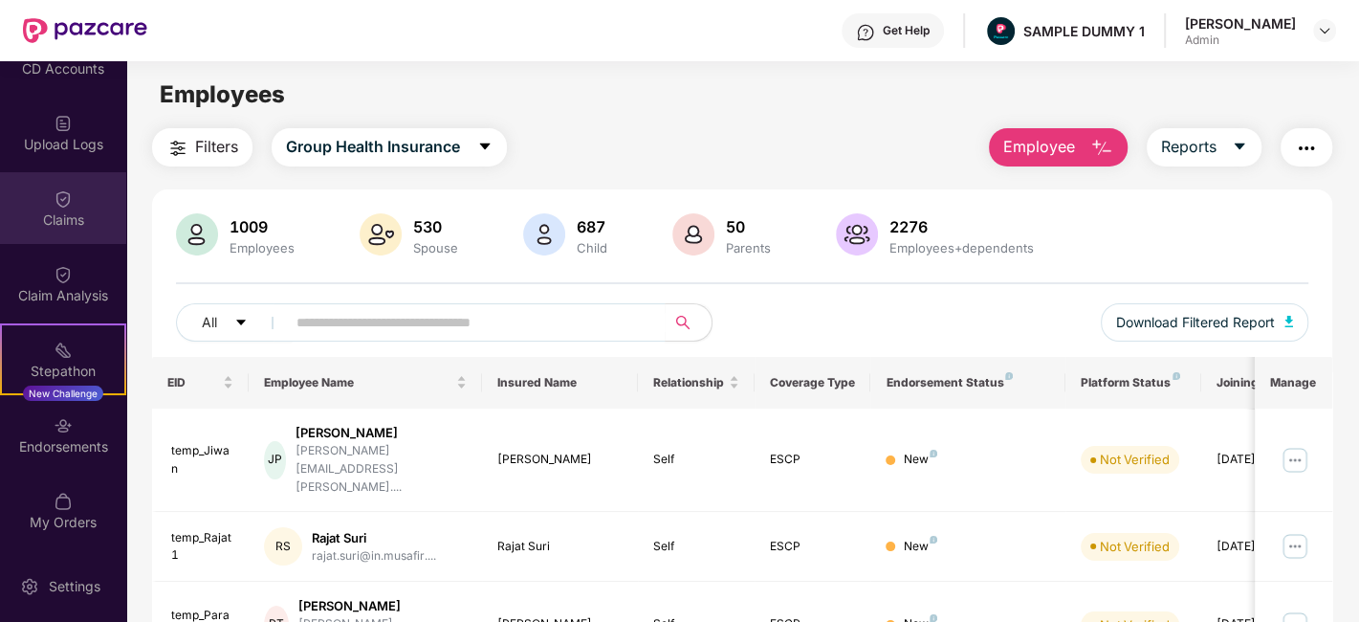
click at [75, 210] on div "Claims" at bounding box center [63, 219] width 126 height 19
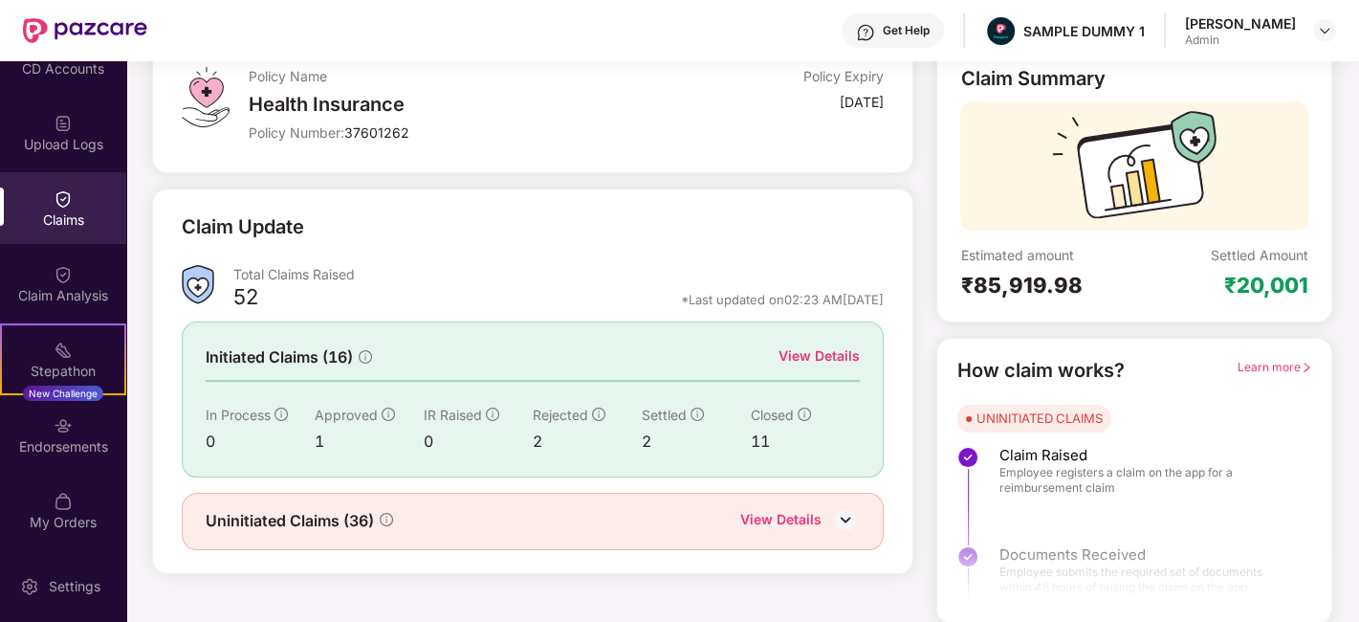
scroll to position [125, 0]
click at [84, 279] on div "Claim Analysis" at bounding box center [63, 284] width 126 height 72
